Goal: Information Seeking & Learning: Learn about a topic

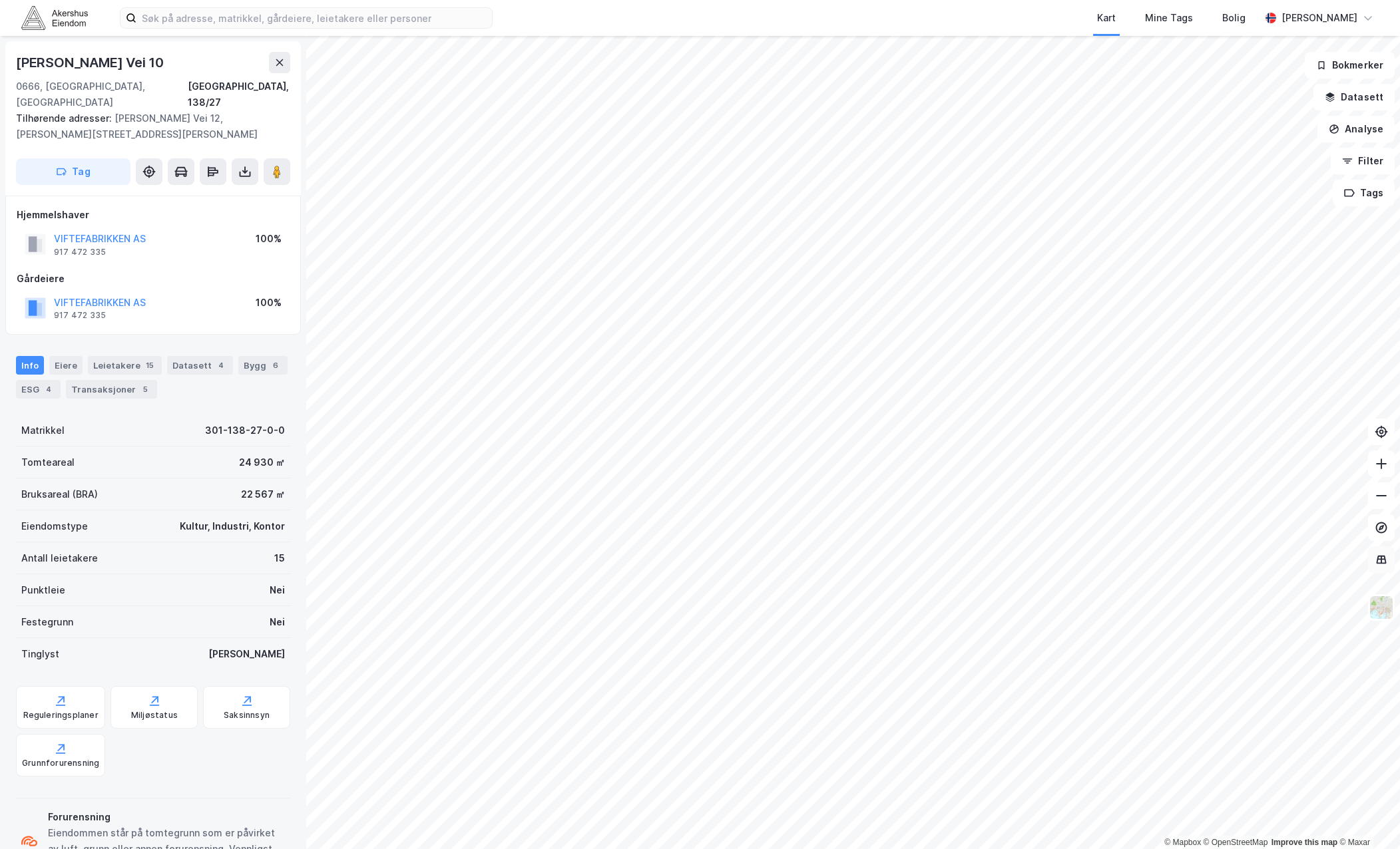
click at [1381, 555] on icon at bounding box center [1381, 560] width 14 height 14
click at [1384, 563] on icon at bounding box center [1382, 560] width 10 height 8
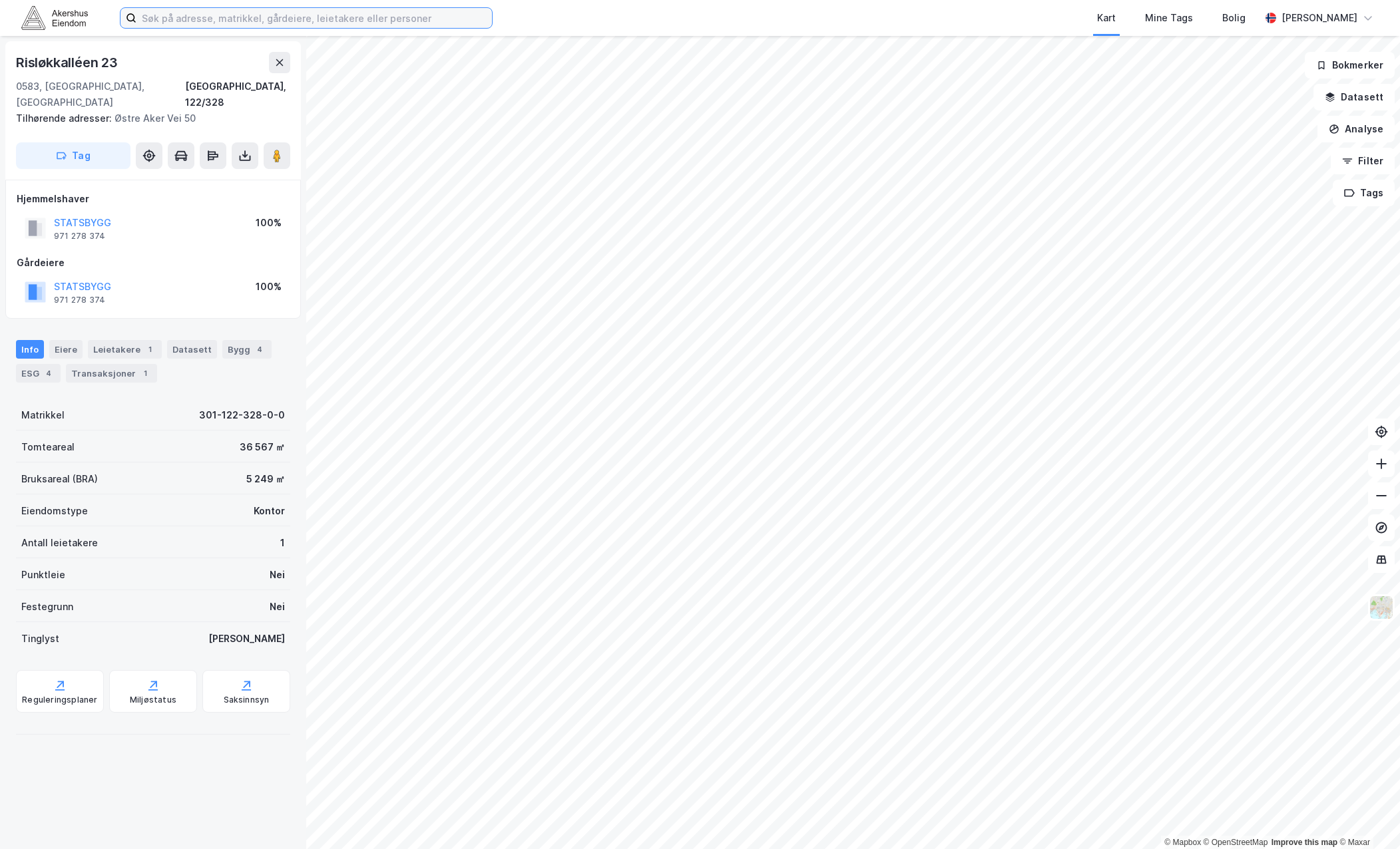
click at [200, 14] on input at bounding box center [314, 18] width 356 height 20
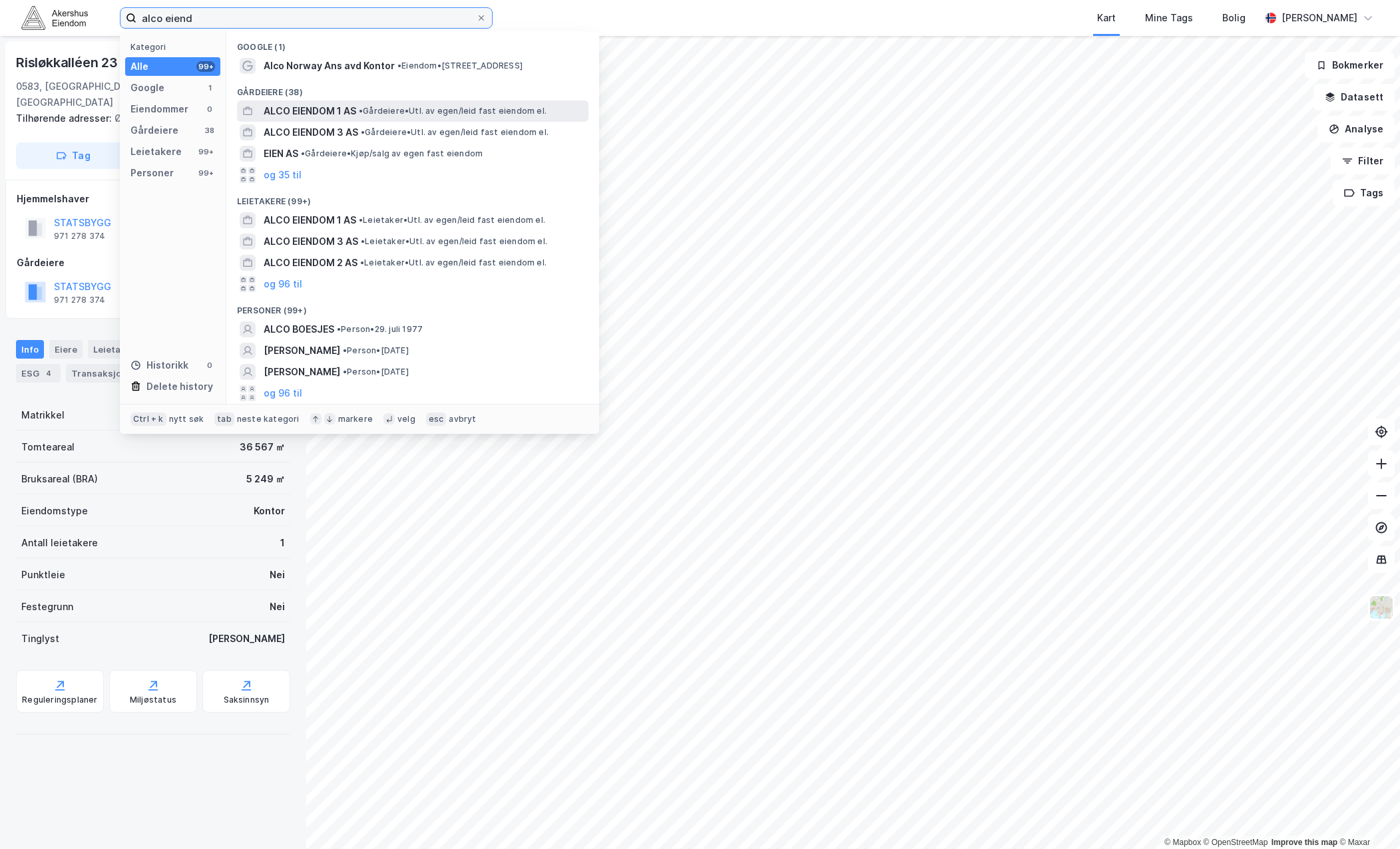
type input "alco eiend"
click at [374, 117] on div "ALCO EIENDOM 1 AS • Gårdeiere • Utl. av egen/leid fast eiendom el." at bounding box center [425, 111] width 322 height 16
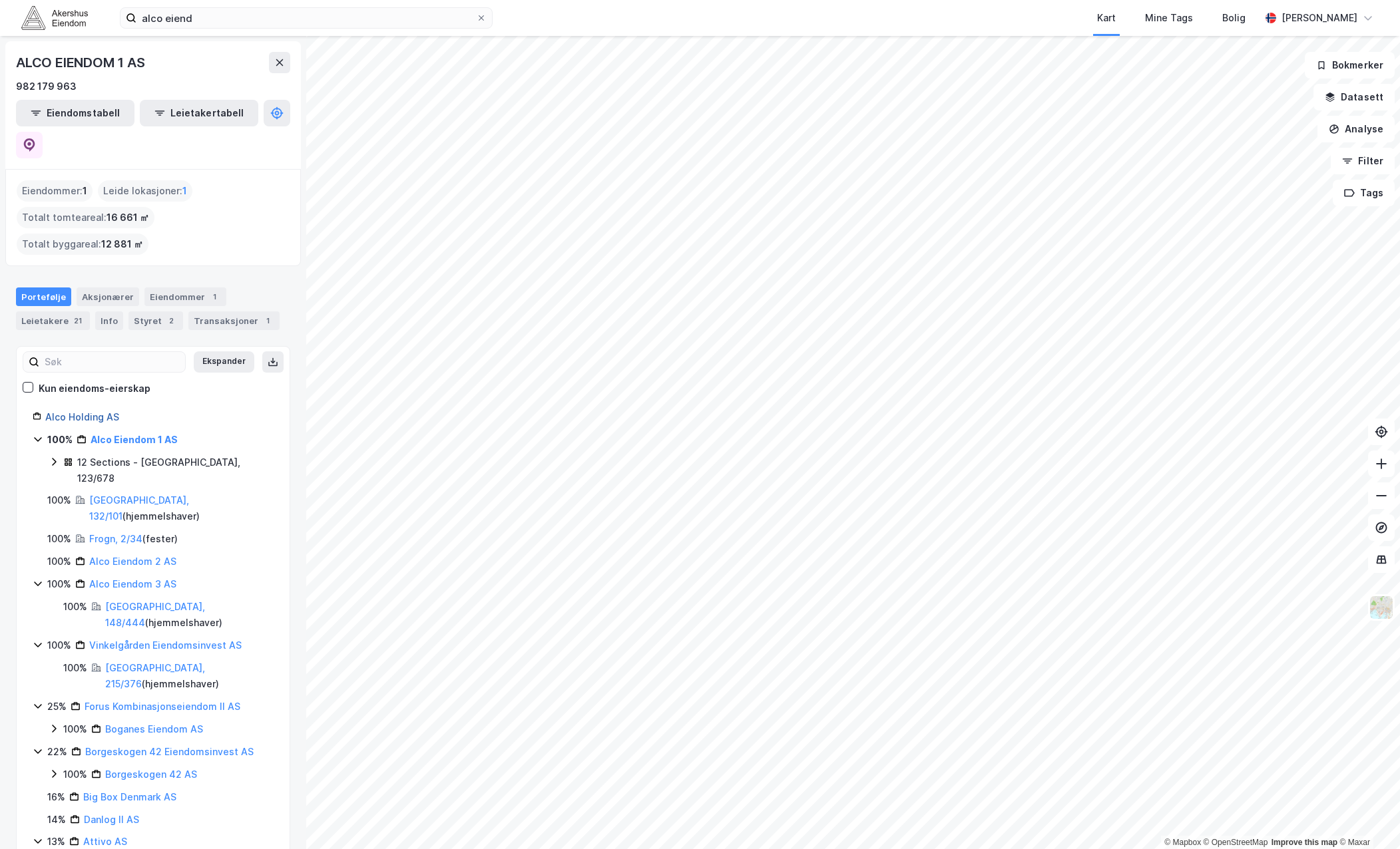
click at [92, 412] on link "Alco Holding AS" at bounding box center [81, 417] width 74 height 11
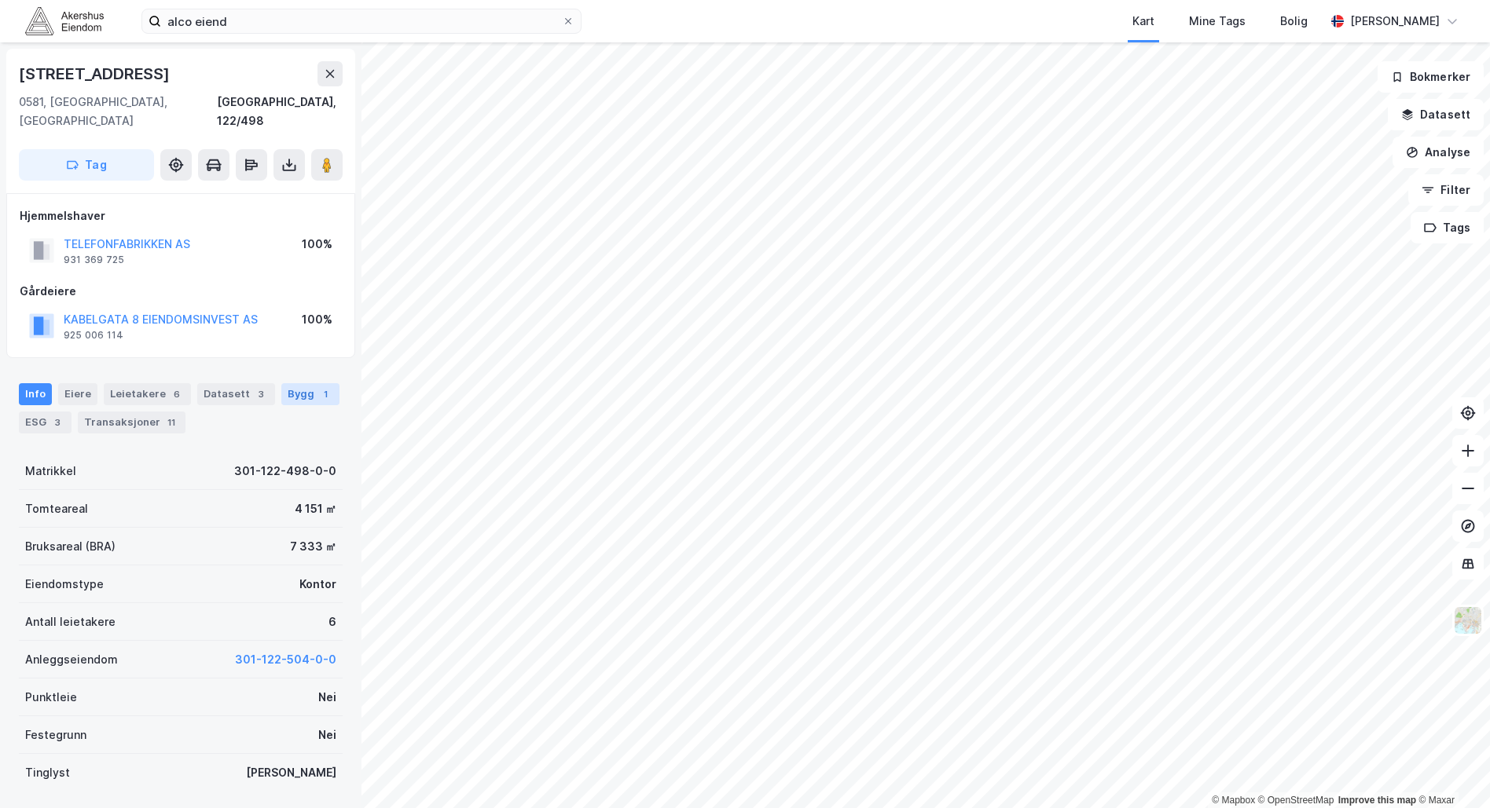
click at [286, 383] on div "Bygg 1" at bounding box center [310, 394] width 58 height 22
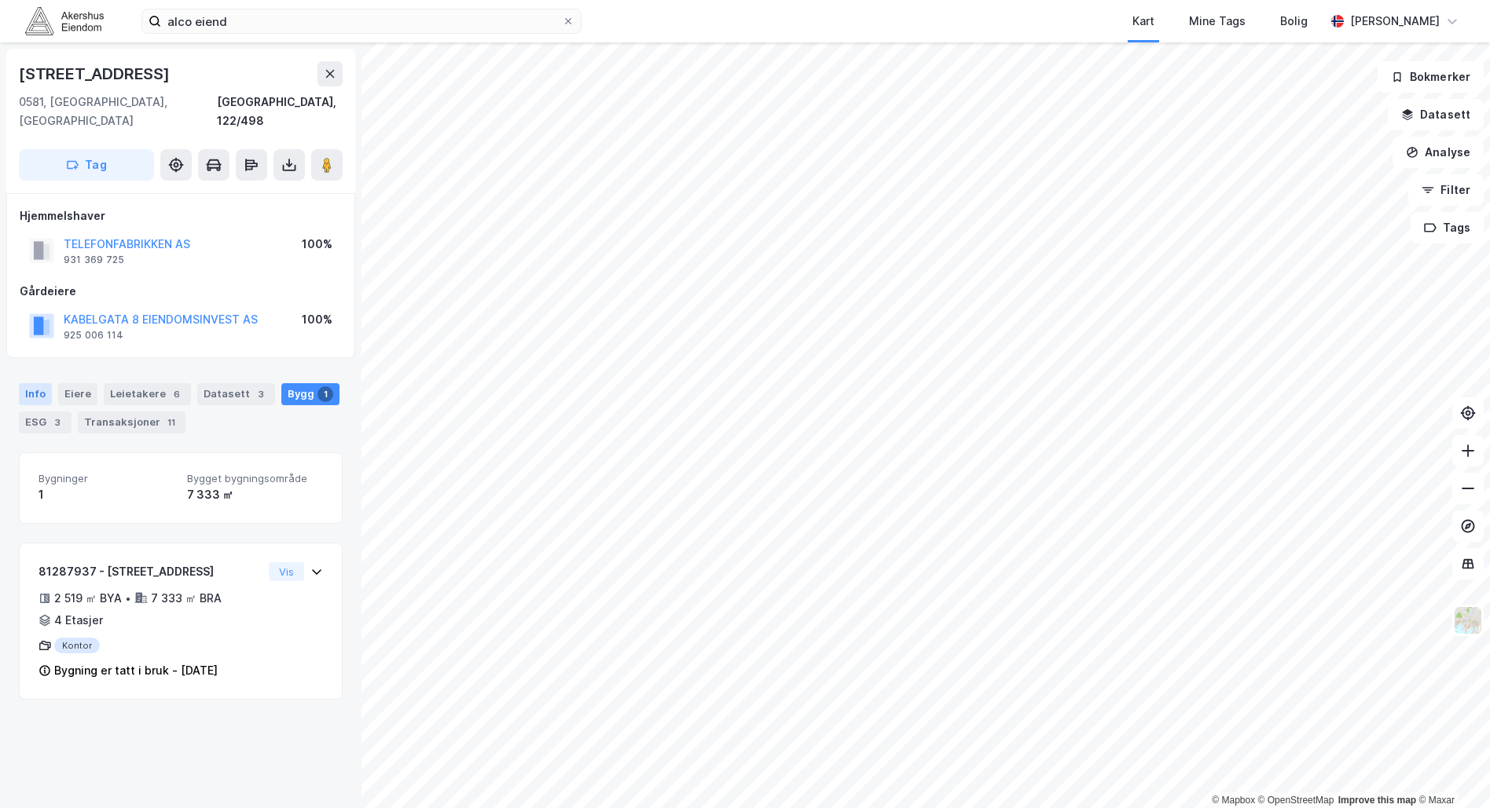
click at [30, 383] on div "Info" at bounding box center [35, 394] width 33 height 22
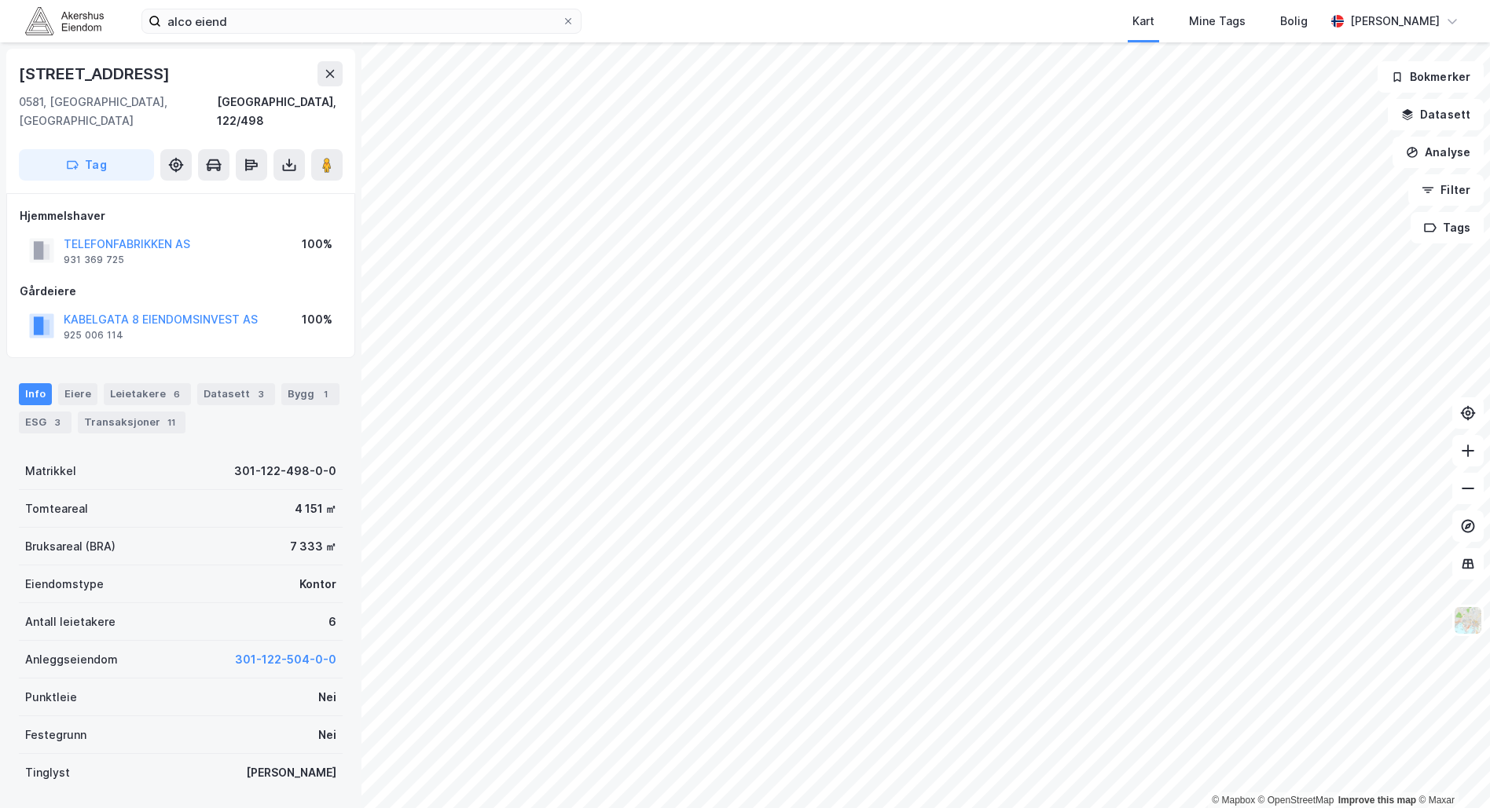
click at [28, 116] on div "[STREET_ADDRESS]" at bounding box center [180, 121] width 349 height 145
click at [198, 82] on div "[STREET_ADDRESS]" at bounding box center [181, 73] width 324 height 25
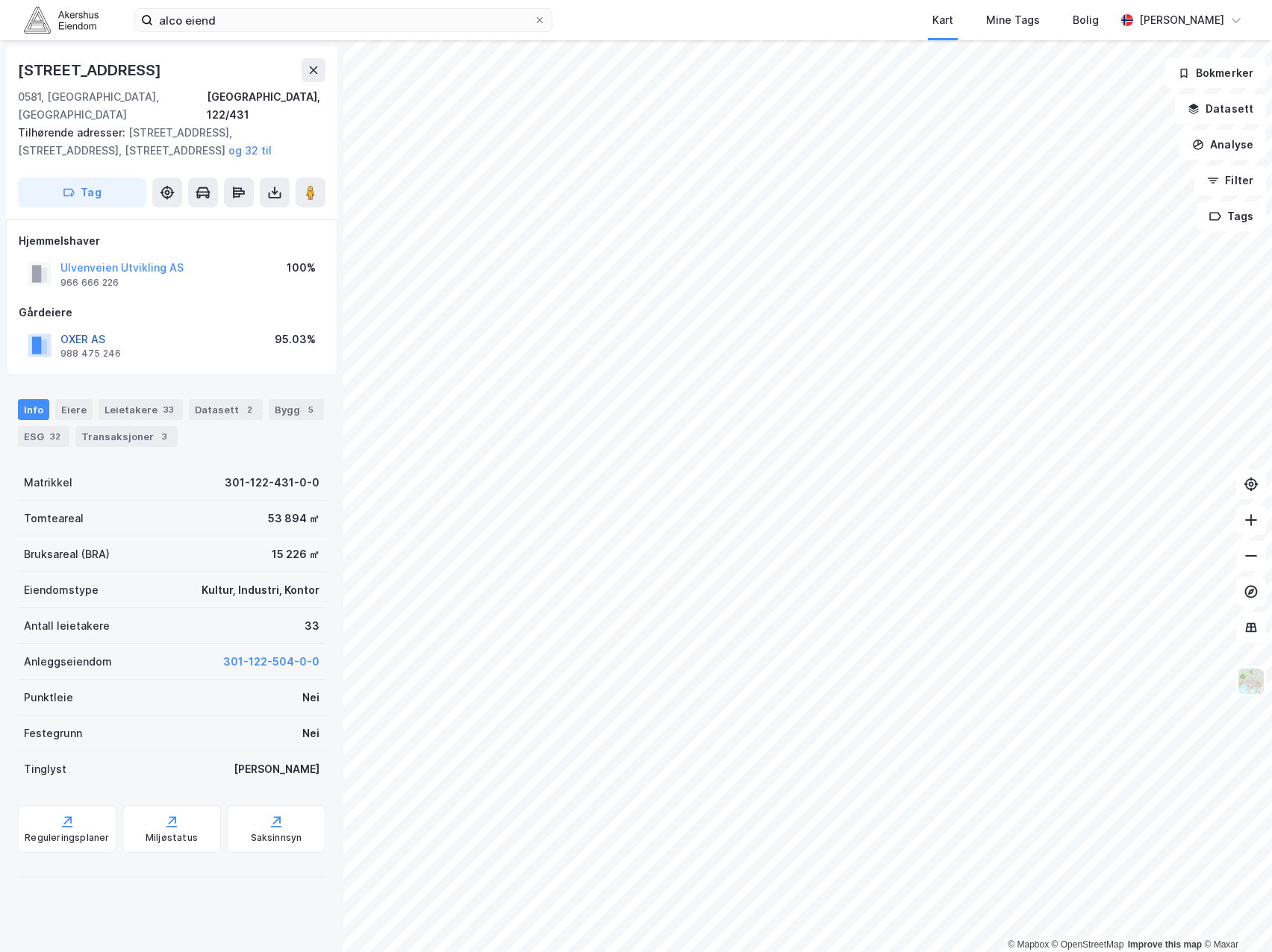
click at [0, 0] on button "OXER AS" at bounding box center [0, 0] width 0 height 0
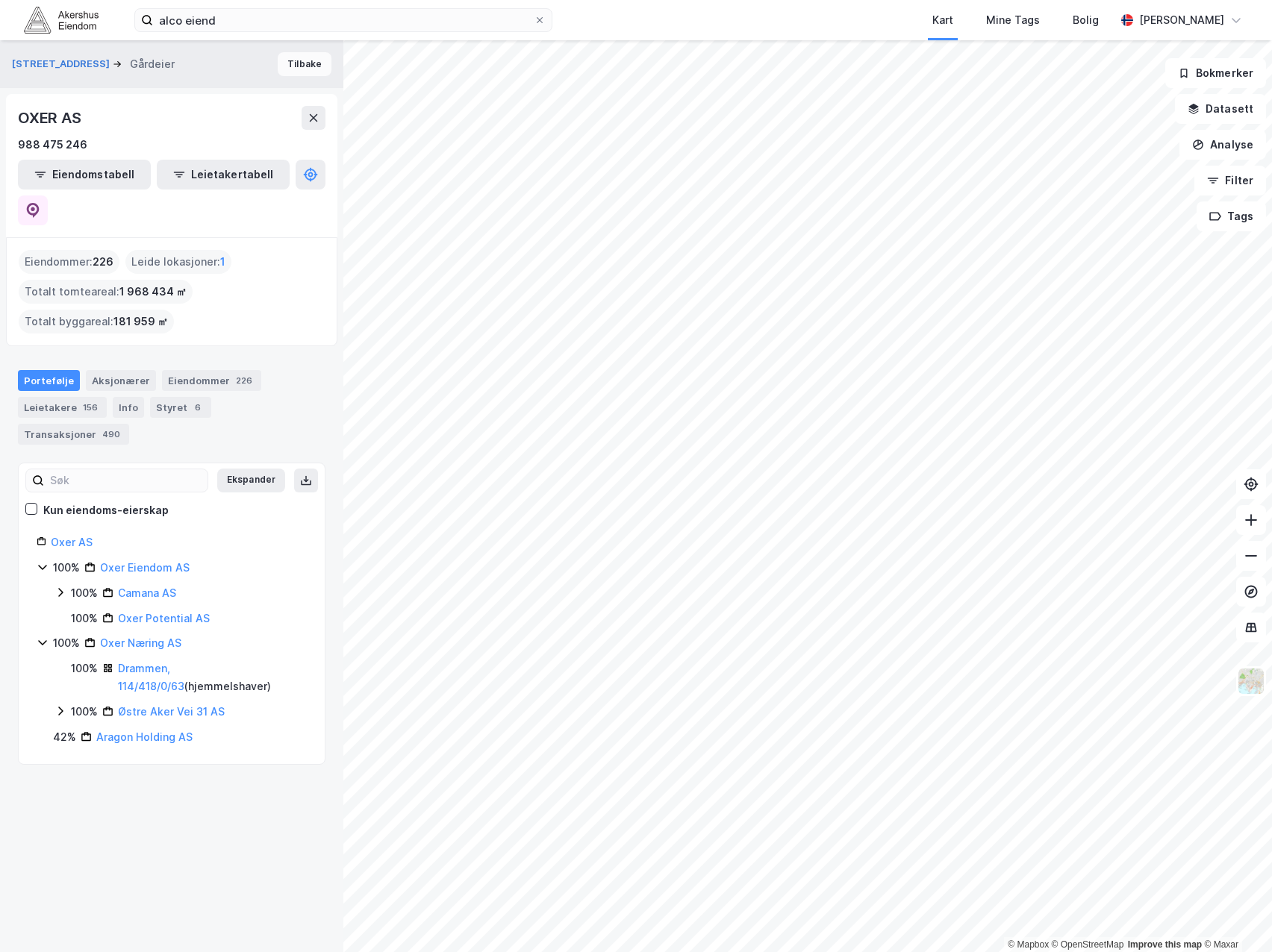
click at [293, 67] on button "Tilbake" at bounding box center [304, 64] width 54 height 24
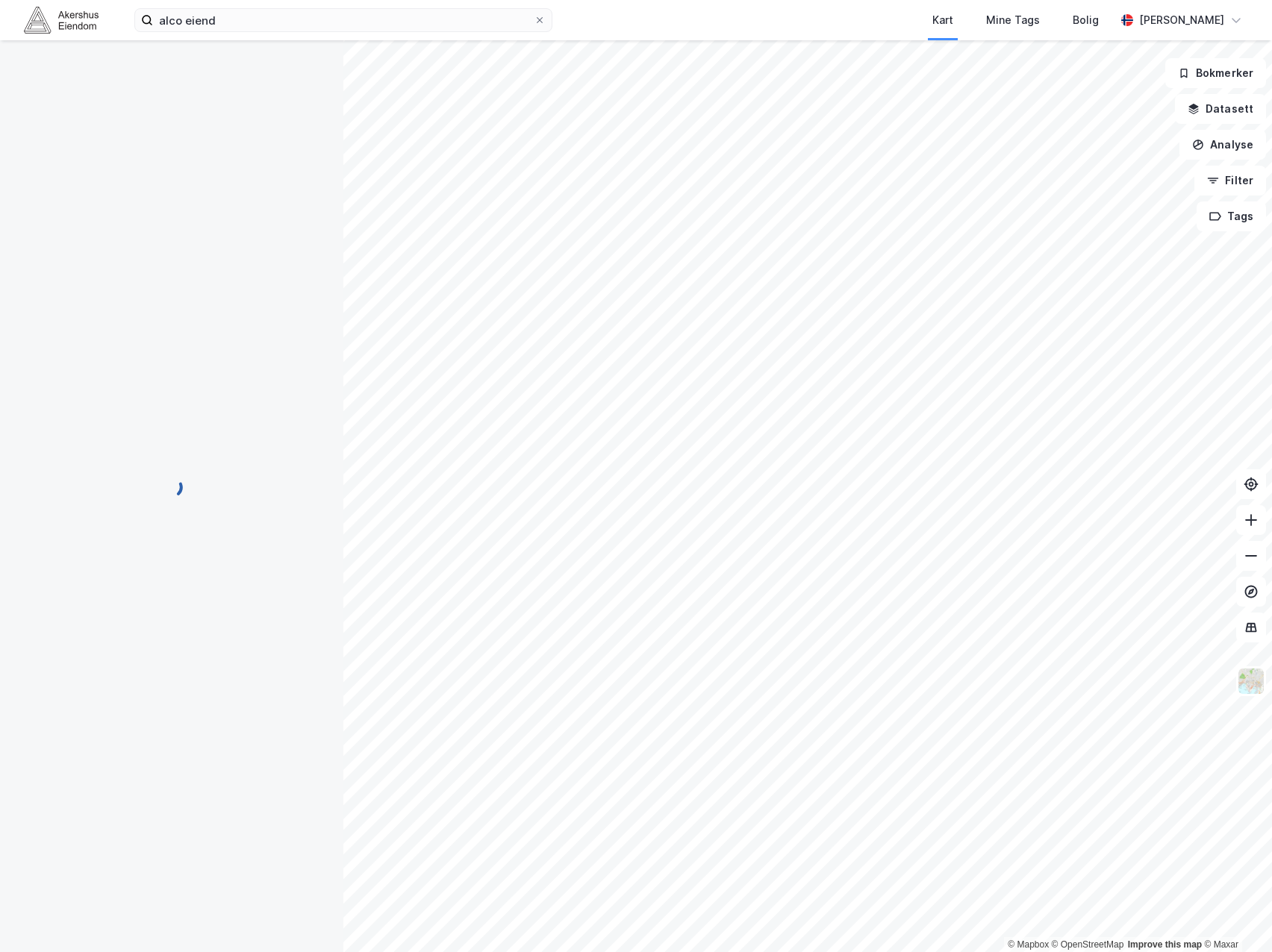
scroll to position [2, 0]
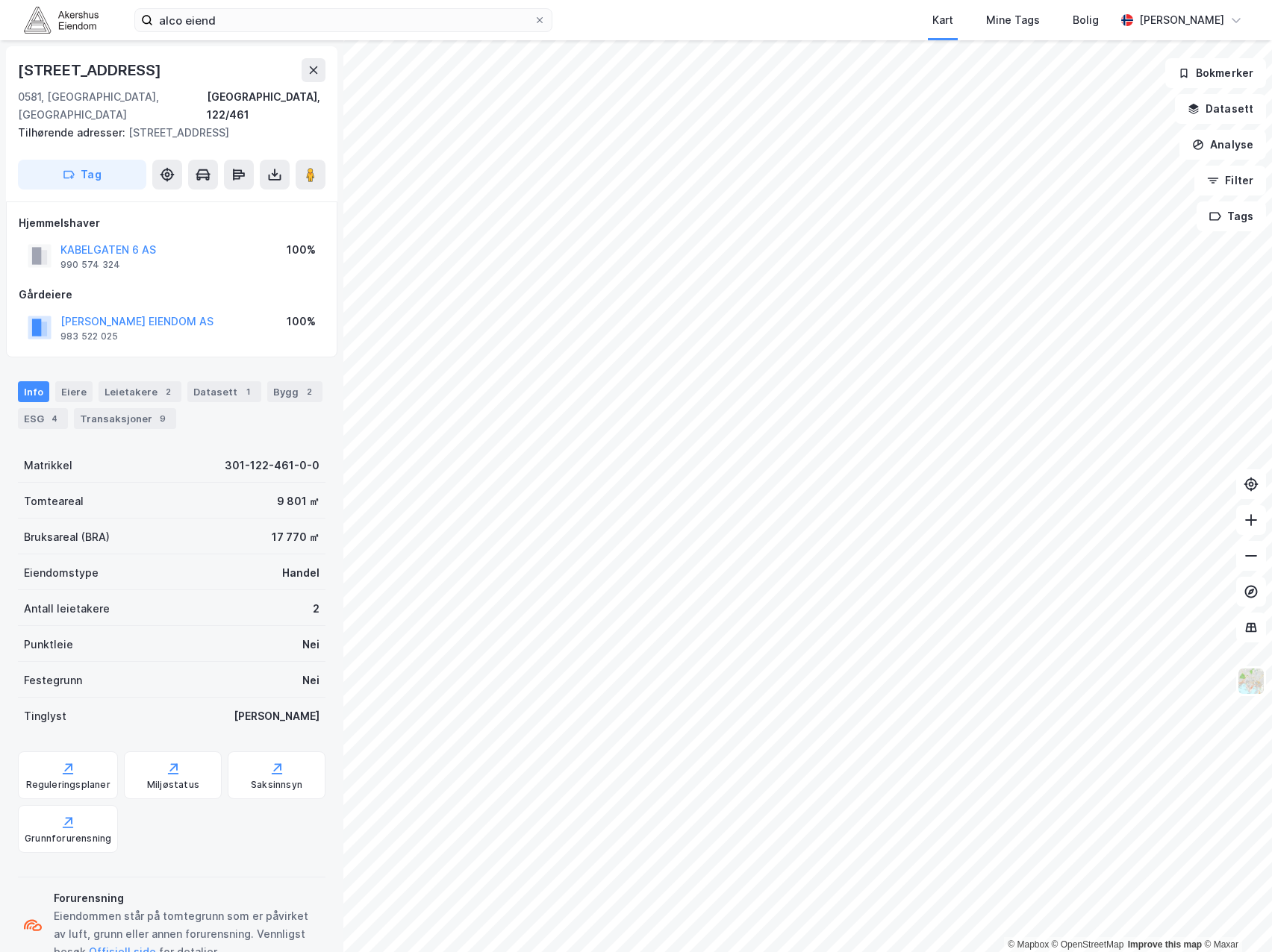
scroll to position [2, 0]
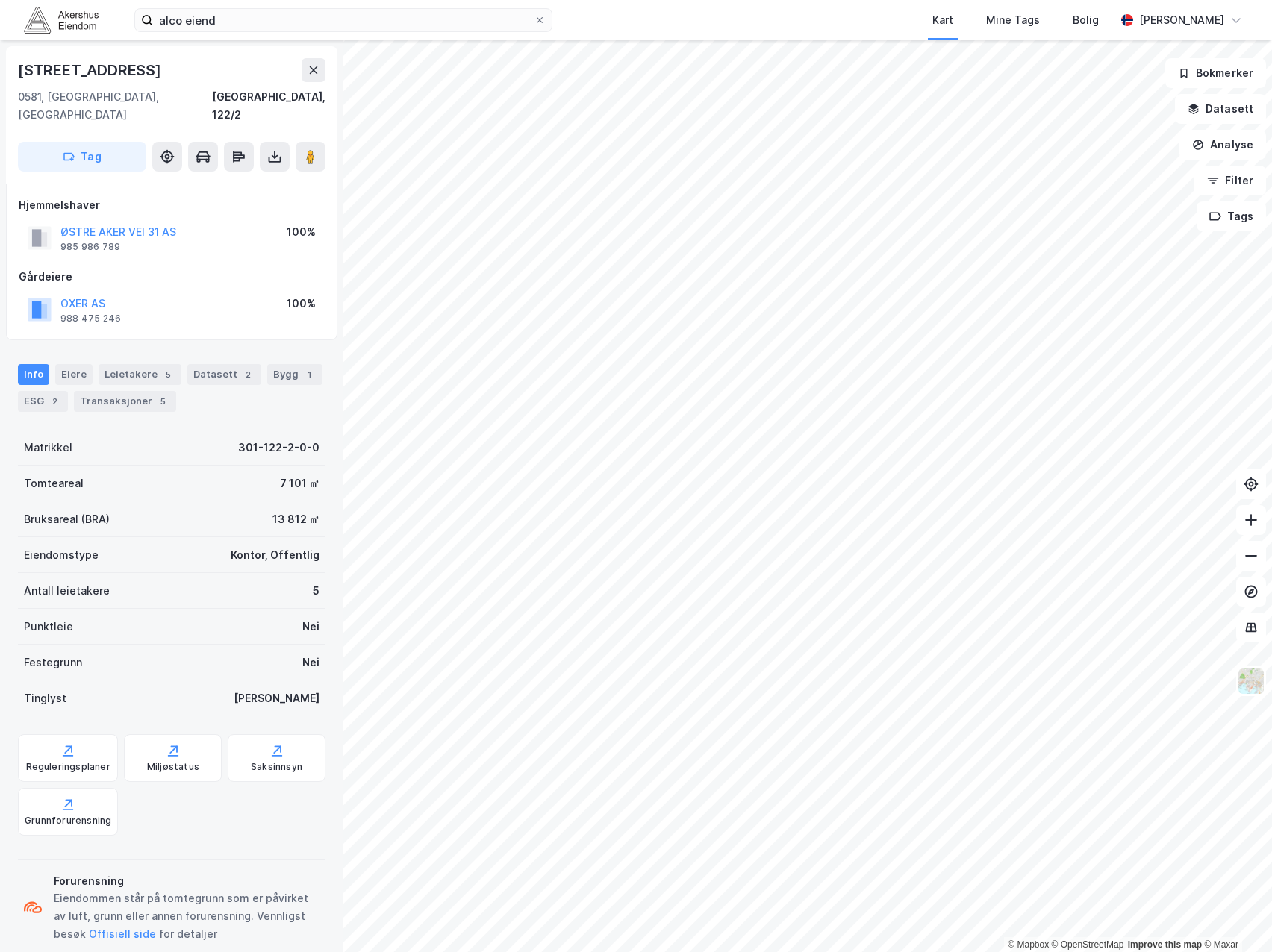
scroll to position [2, 0]
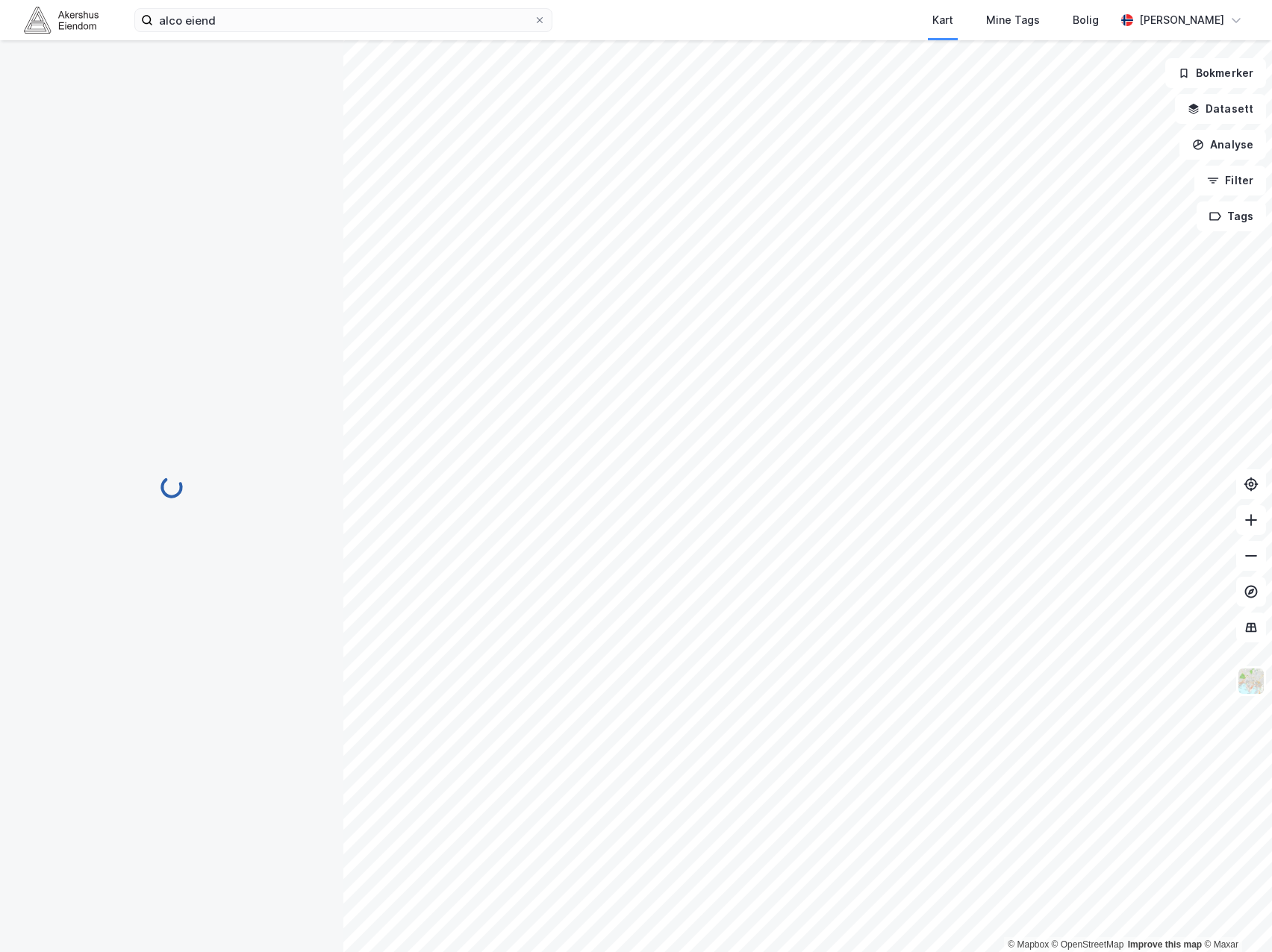
scroll to position [2, 0]
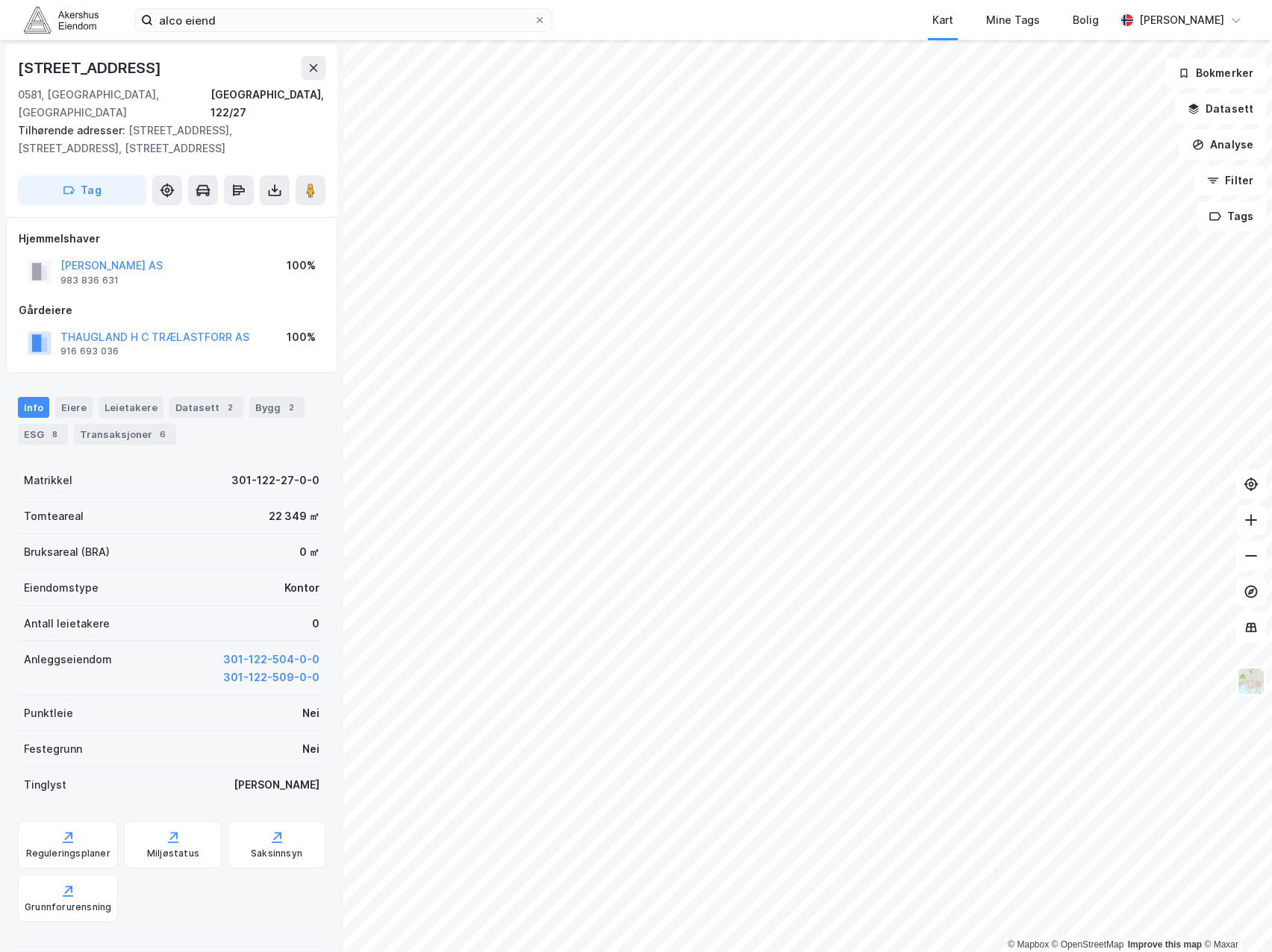
scroll to position [2, 0]
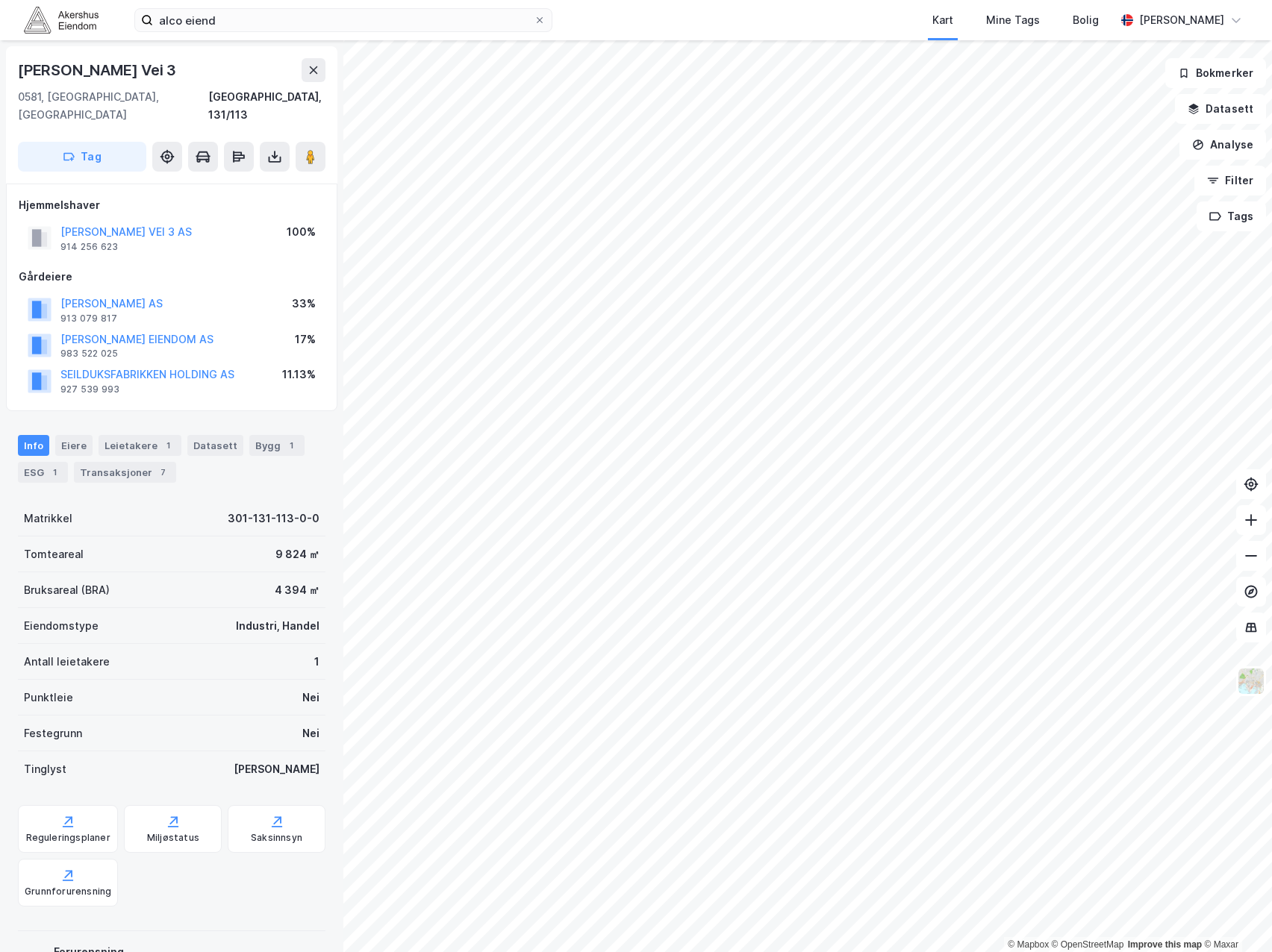
scroll to position [2, 0]
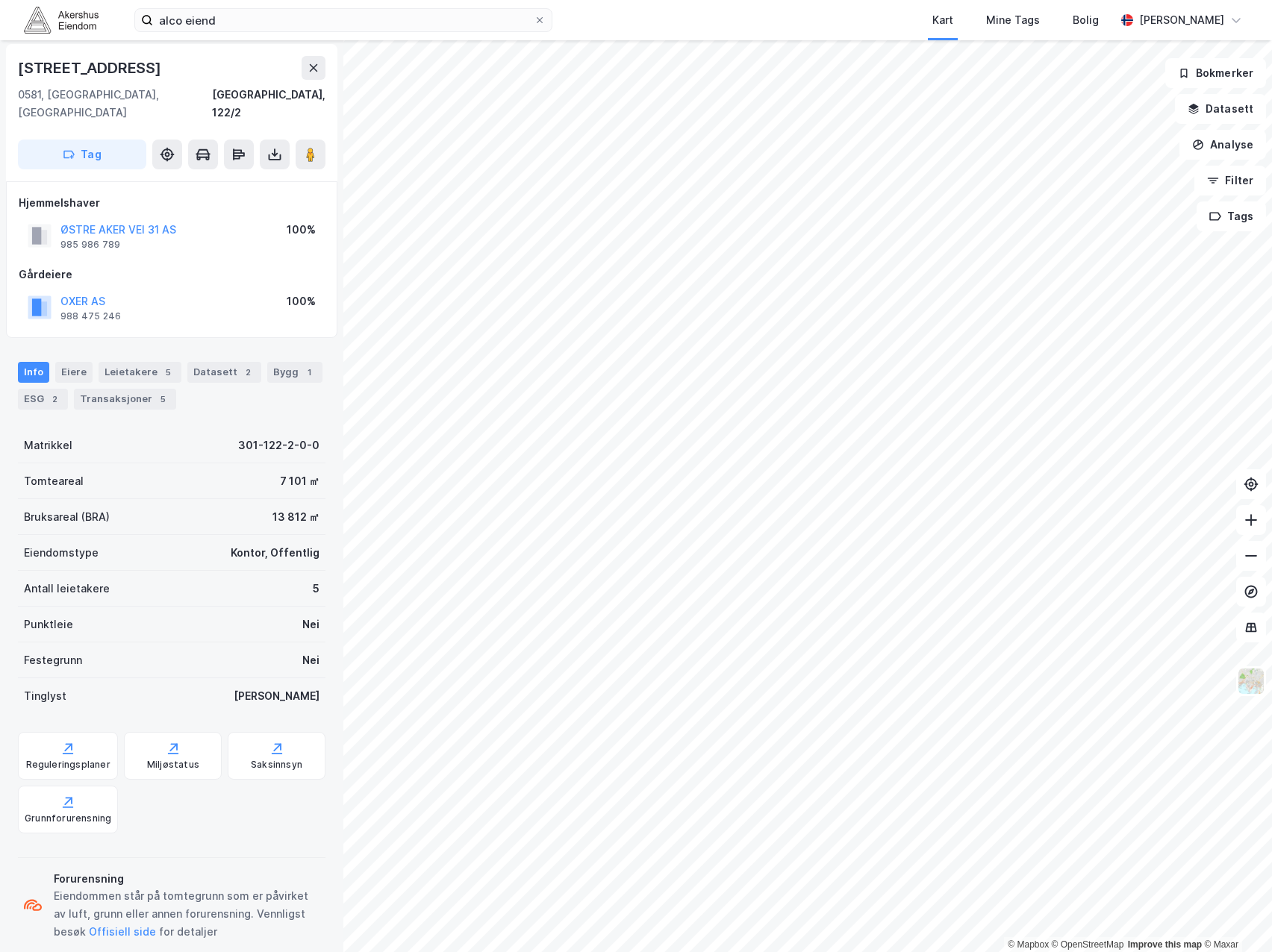
scroll to position [2, 0]
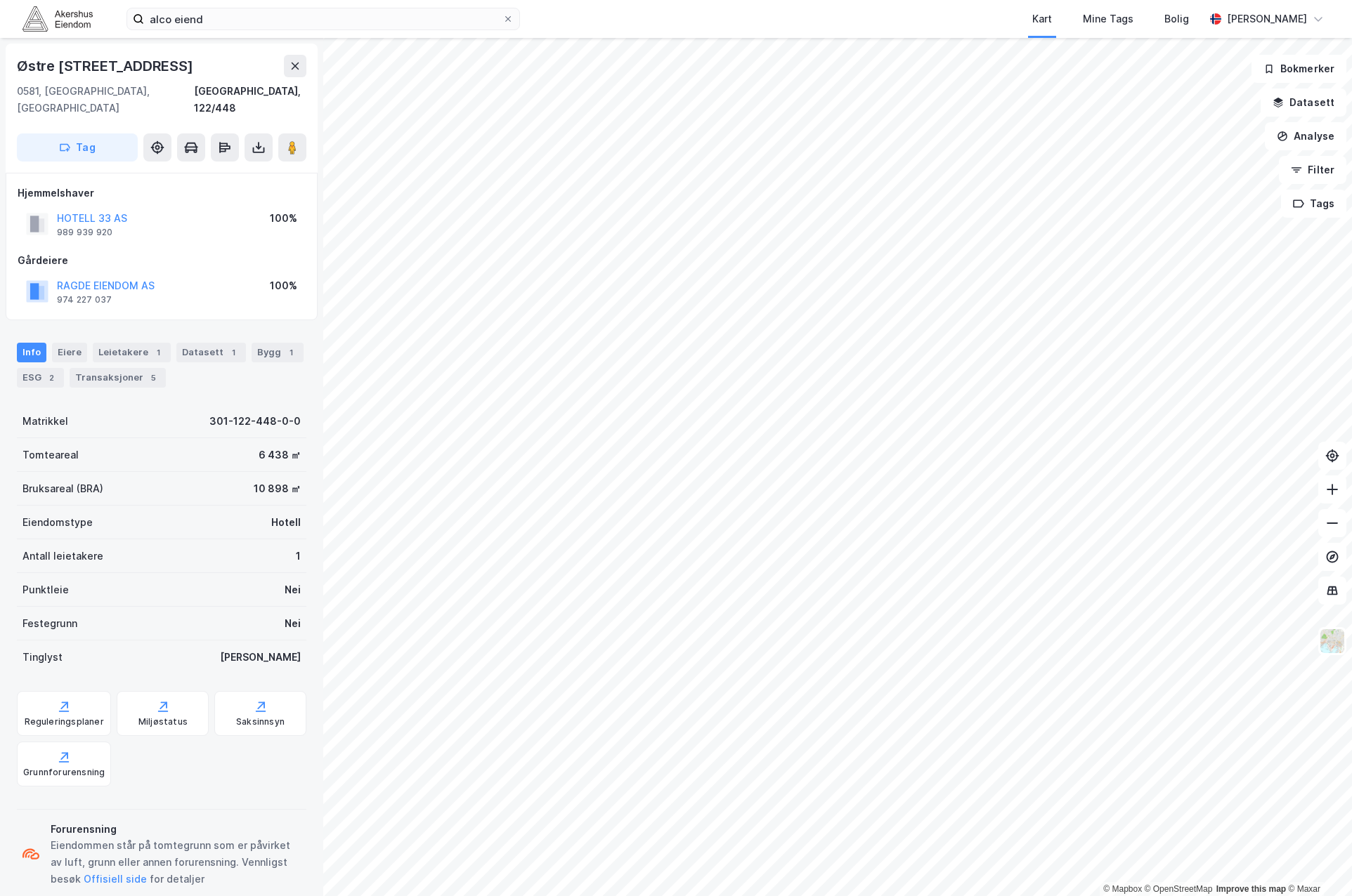
scroll to position [2, 0]
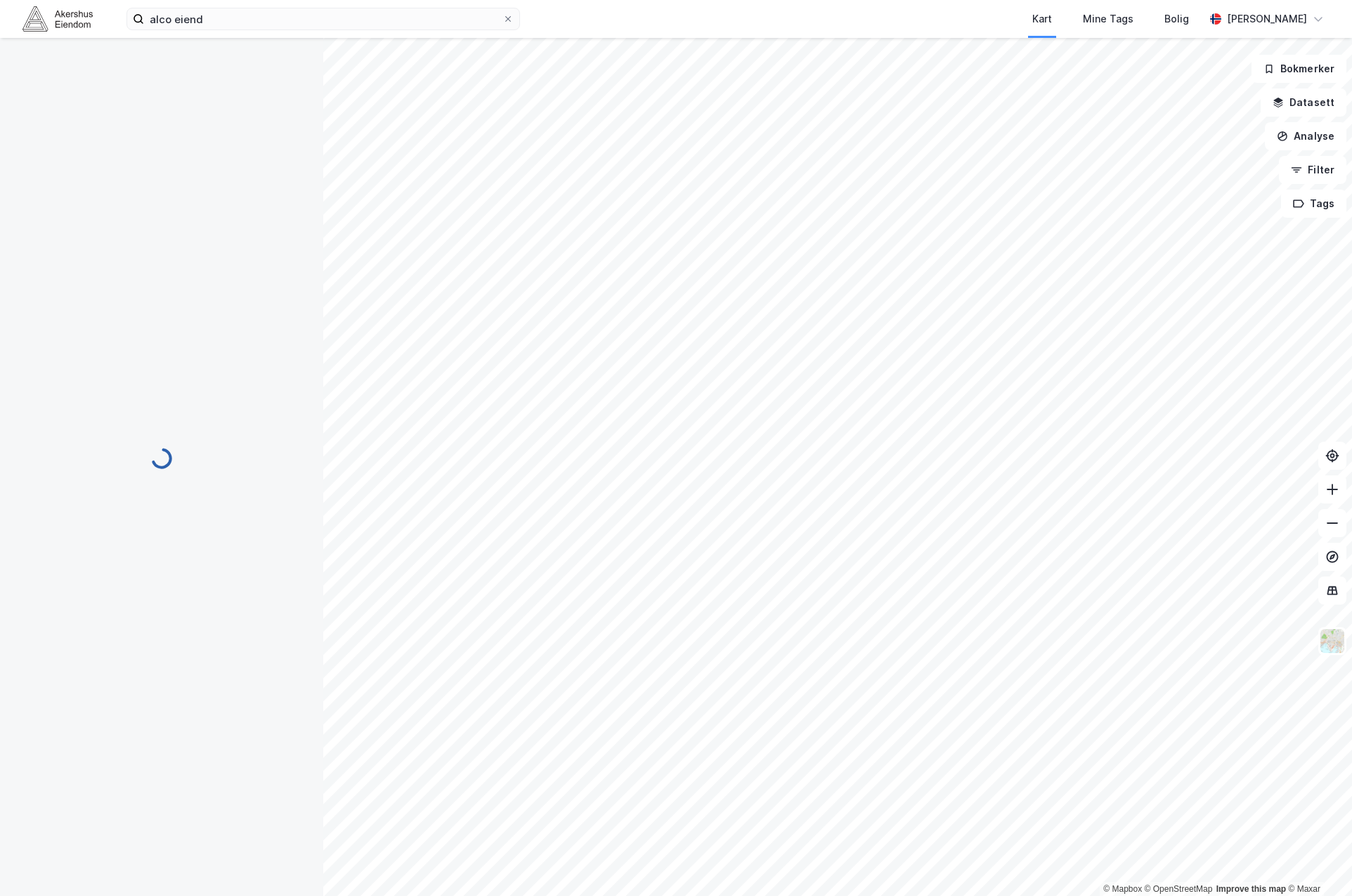
scroll to position [2, 0]
